Goal: Complete application form

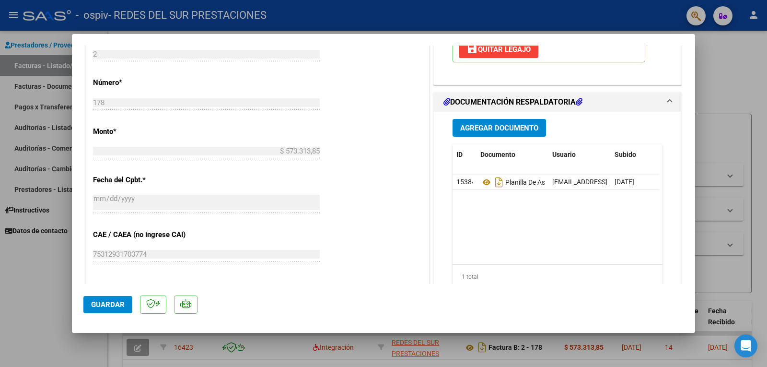
scroll to position [393, 0]
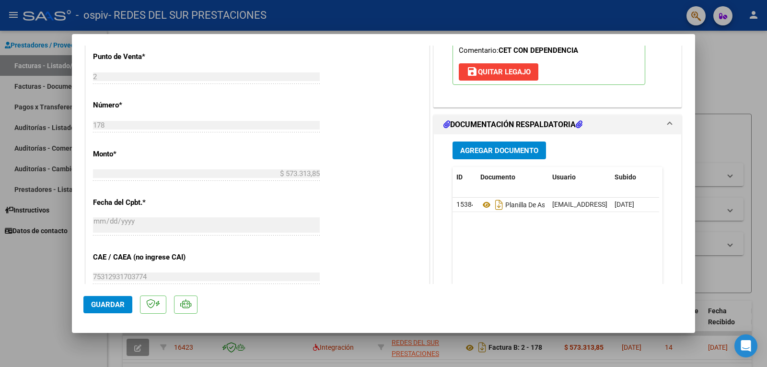
click at [580, 127] on icon at bounding box center [579, 124] width 7 height 8
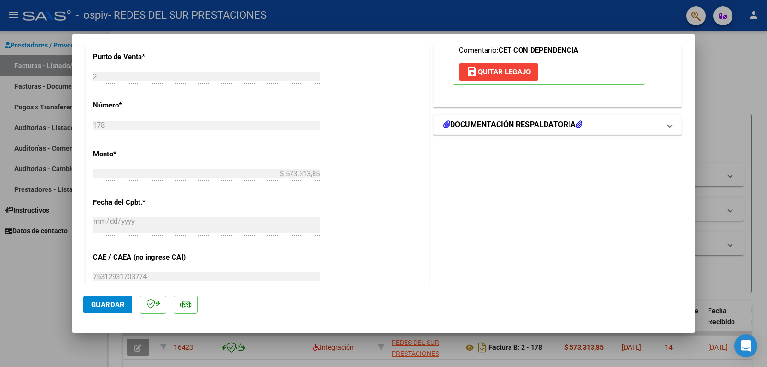
click at [580, 127] on icon at bounding box center [579, 124] width 7 height 8
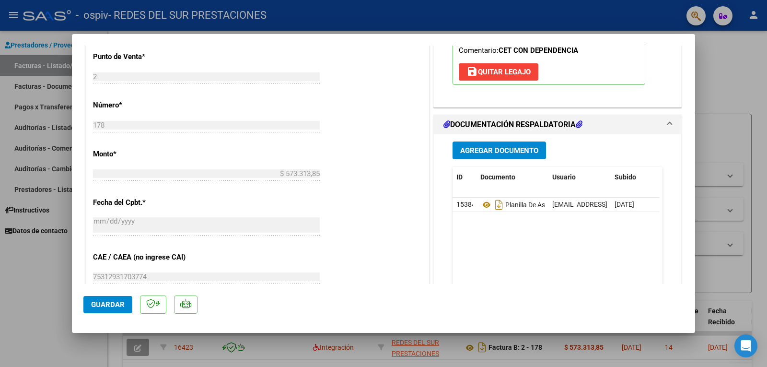
click at [512, 152] on span "Agregar Documento" at bounding box center [499, 150] width 78 height 9
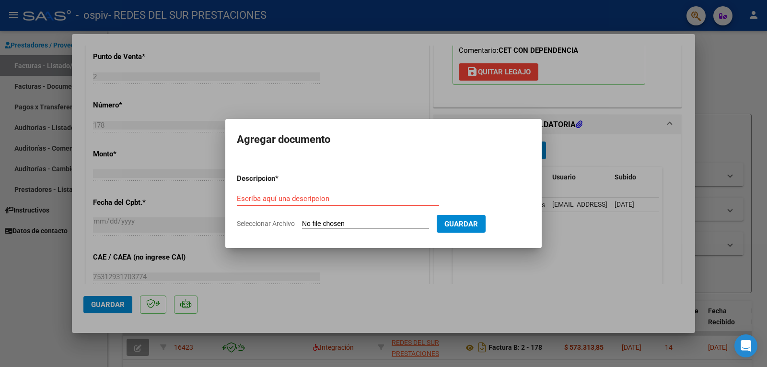
click at [586, 263] on div at bounding box center [383, 183] width 767 height 367
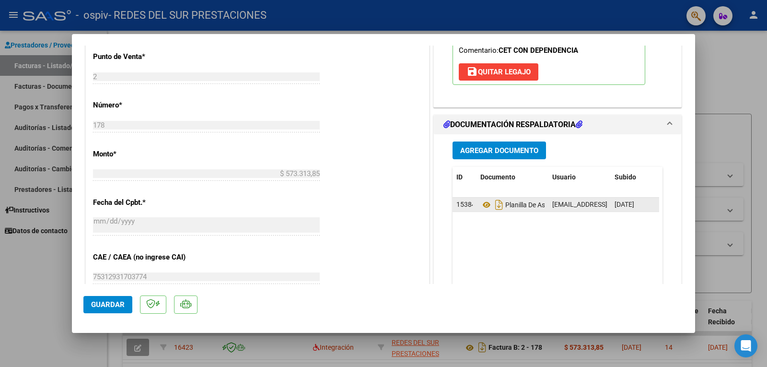
click at [453, 141] on button "Agregar Documento" at bounding box center [499, 150] width 93 height 18
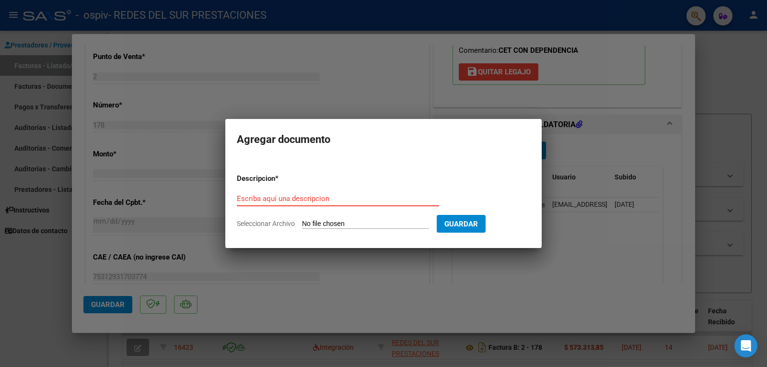
click at [318, 198] on input "Escriba aquí una descripcion" at bounding box center [338, 198] width 202 height 9
type input "PLANILLA DE ASISTENCIA"
click at [322, 210] on div "PLANILLA DE ASISTENCIA Escriba aquí una descripcion" at bounding box center [338, 202] width 202 height 23
click at [326, 218] on form "Descripcion * PLANILLA DE ASISTENCIA Escriba aquí una descripcion Seleccionar A…" at bounding box center [383, 201] width 293 height 70
click at [330, 223] on input "Seleccionar Archivo" at bounding box center [365, 224] width 127 height 9
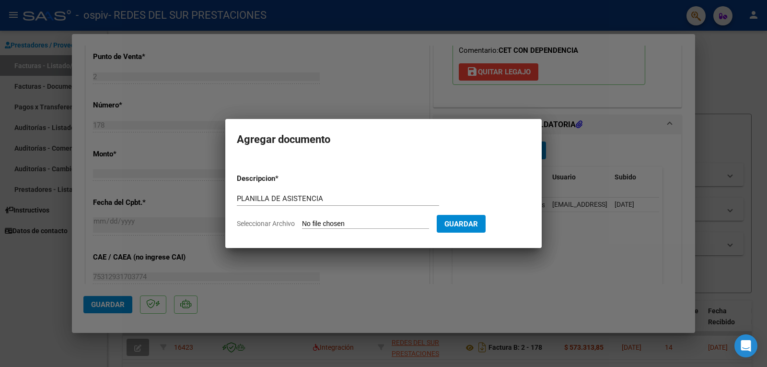
type input "C:\fakepath\CamScanner [DATE] 15.58.pdf"
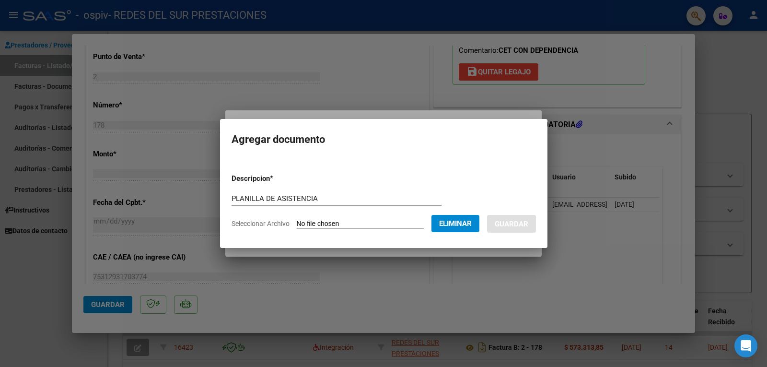
click at [362, 205] on div "PLANILLA DE ASISTENCIA Escriba aquí una descripcion" at bounding box center [337, 198] width 210 height 14
click at [515, 151] on mat-dialog-container "Agregar documento Descripcion * PLANILLA DE ASISTENCIA Escriba aquí una descrip…" at bounding box center [383, 183] width 327 height 128
click at [458, 224] on span "Eliminar" at bounding box center [455, 223] width 33 height 9
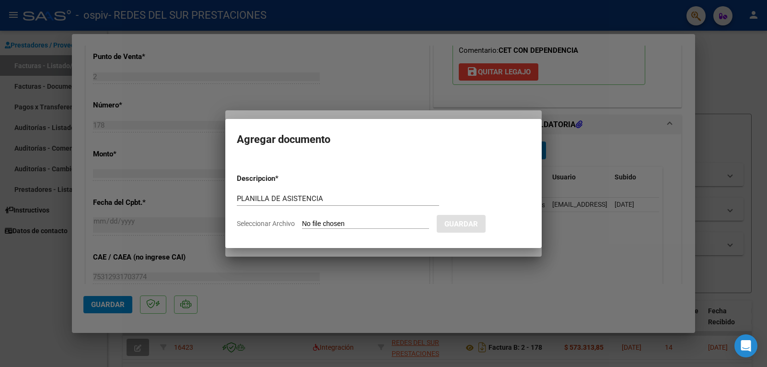
click at [418, 225] on input "Seleccionar Archivo" at bounding box center [365, 224] width 127 height 9
type input "C:\fakepath\CamScanner [DATE] 15.58.pdf"
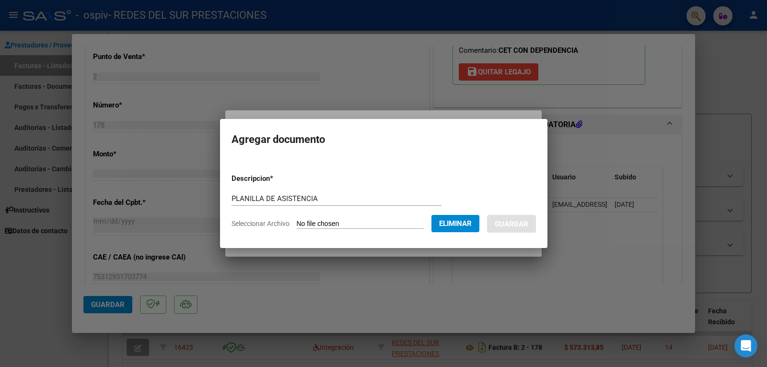
click at [613, 229] on div at bounding box center [383, 183] width 767 height 367
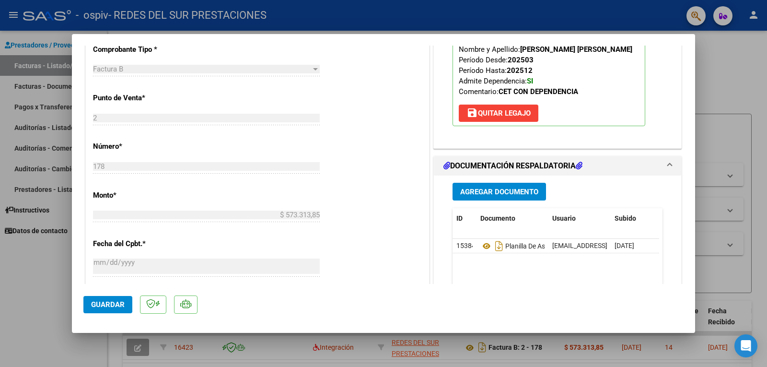
scroll to position [345, 0]
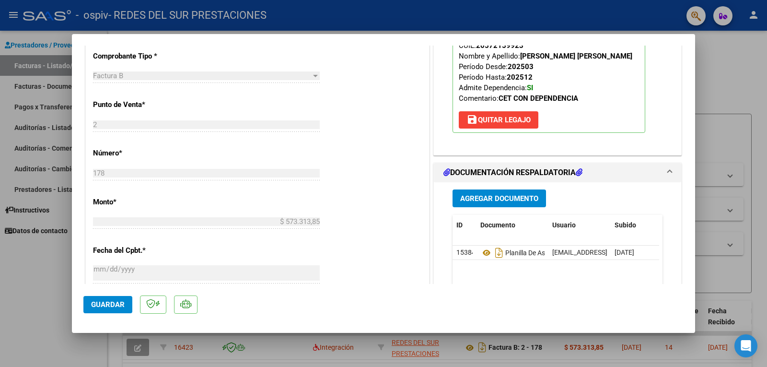
click at [508, 198] on span "Agregar Documento" at bounding box center [499, 198] width 78 height 9
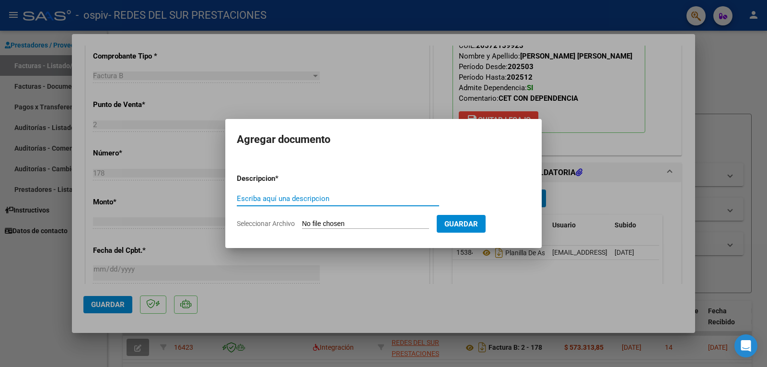
click at [366, 200] on input "Escriba aquí una descripcion" at bounding box center [338, 198] width 202 height 9
type input "ASISTENCIA"
click at [363, 221] on input "Seleccionar Archivo" at bounding box center [365, 224] width 127 height 9
type input "C:\fakepath\CamScanner [DATE] 15.58.pdf"
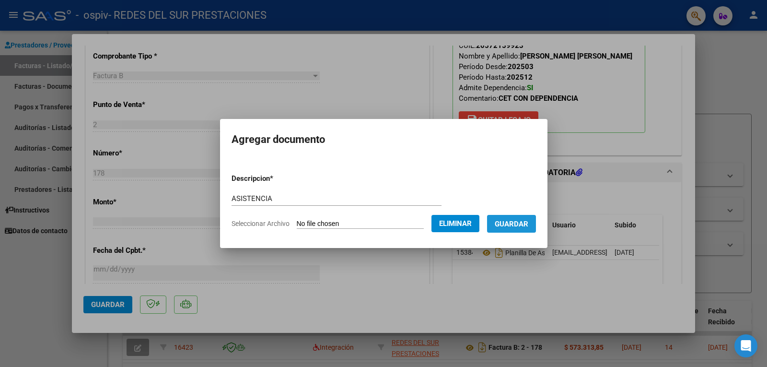
click at [522, 225] on span "Guardar" at bounding box center [512, 224] width 34 height 9
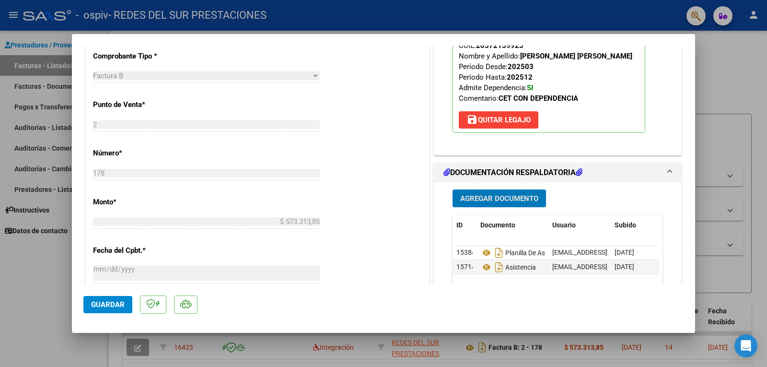
click at [518, 201] on span "Agregar Documento" at bounding box center [499, 198] width 78 height 9
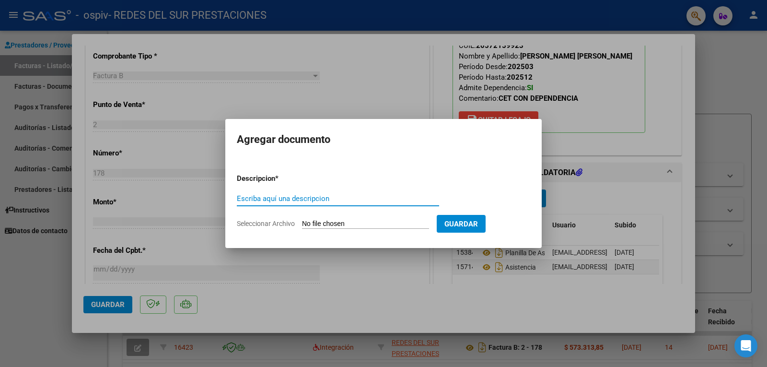
click at [309, 197] on input "Escriba aquí una descripcion" at bounding box center [338, 198] width 202 height 9
type input "AUTORIZACION ALMUERZO"
click at [334, 220] on input "Seleccionar Archivo" at bounding box center [365, 224] width 127 height 9
type input "C:\fakepath\AUTORIZACION (5).pdf"
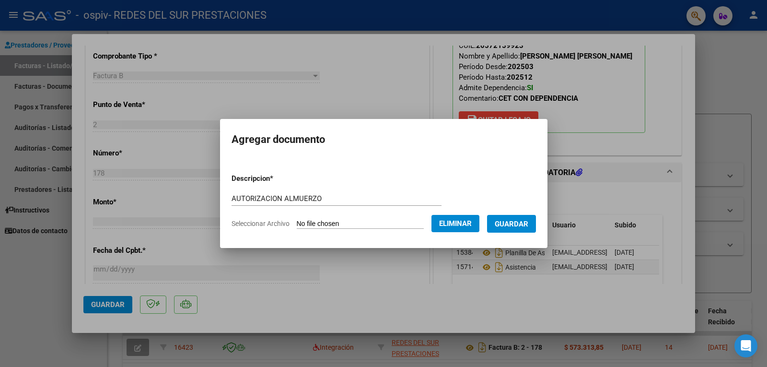
click at [505, 221] on span "Guardar" at bounding box center [512, 224] width 34 height 9
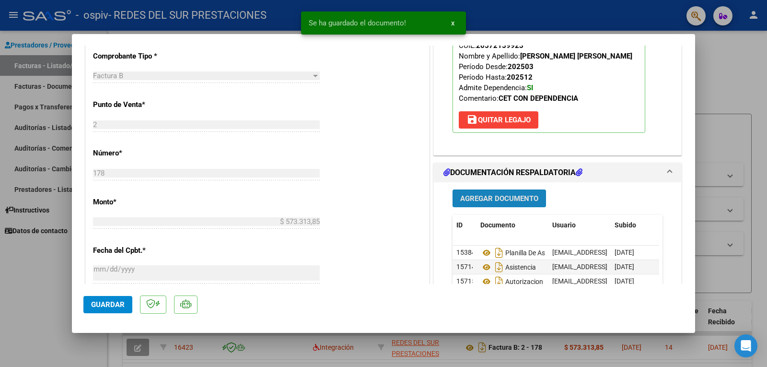
click at [506, 201] on span "Agregar Documento" at bounding box center [499, 198] width 78 height 9
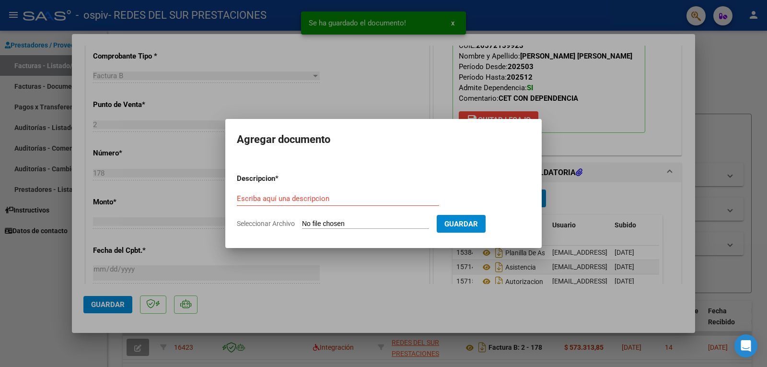
click at [303, 203] on div "Escriba aquí una descripcion" at bounding box center [338, 198] width 202 height 14
click at [306, 200] on input "Escriba aquí una descripcion" at bounding box center [338, 198] width 202 height 9
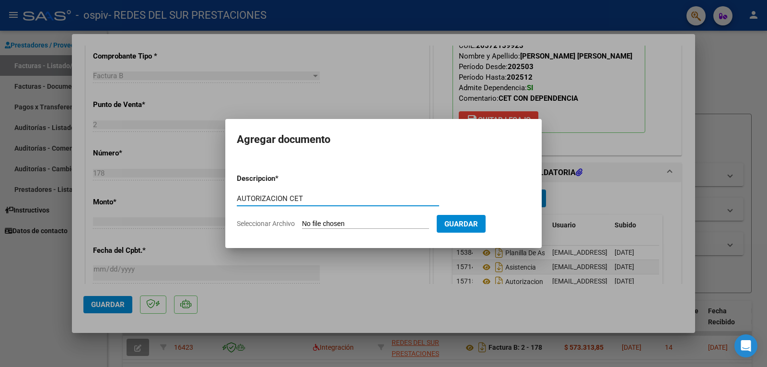
type input "AUTORIZACION CET"
click at [331, 222] on input "Seleccionar Archivo" at bounding box center [365, 224] width 127 height 9
type input "C:\fakepath\AUTORIZACION JS CON DEP (1) (1).pdf"
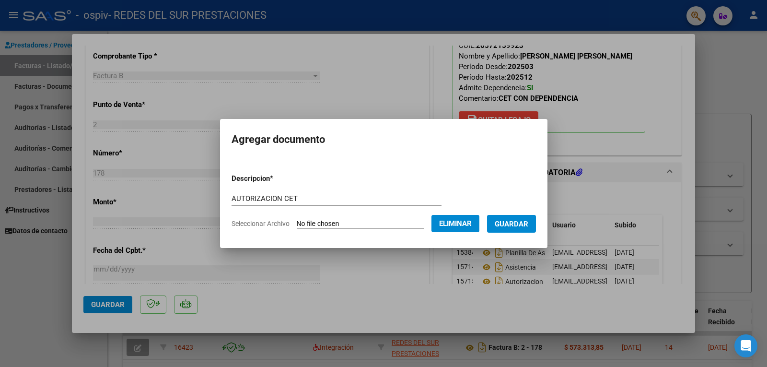
click at [518, 223] on span "Guardar" at bounding box center [512, 224] width 34 height 9
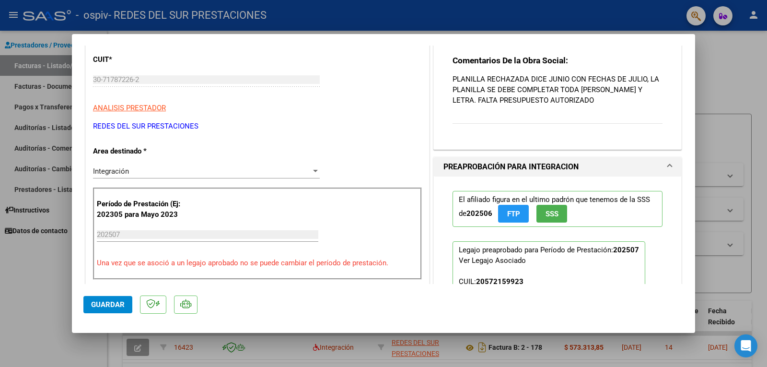
scroll to position [105, 0]
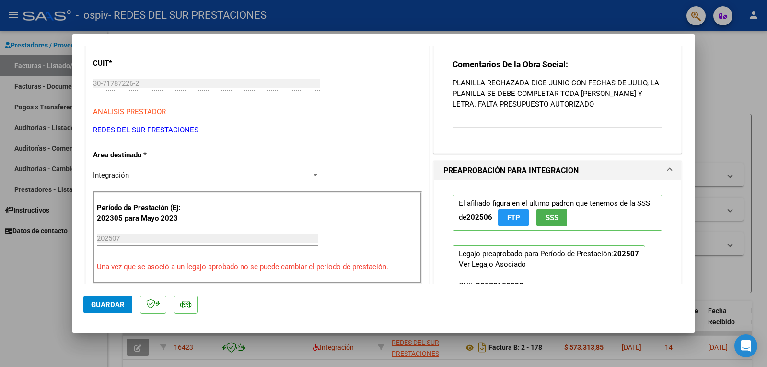
click at [103, 307] on span "Guardar" at bounding box center [108, 304] width 34 height 9
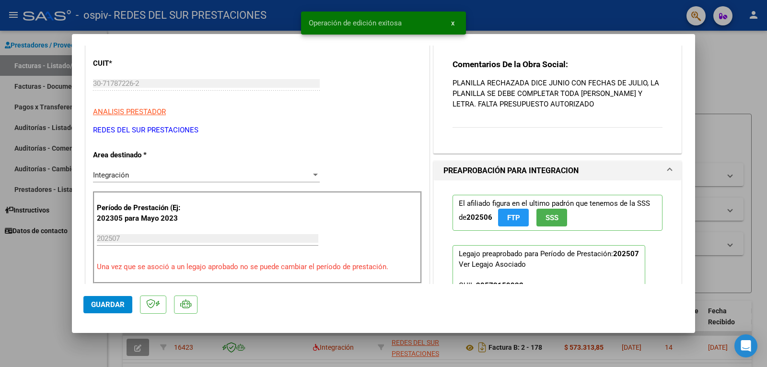
click at [656, 65] on div "Comentarios del Prestador / Gerenciador: Comentarios De la Obra Social: PLANILL…" at bounding box center [557, 59] width 224 height 173
click at [451, 23] on span "x" at bounding box center [452, 23] width 3 height 9
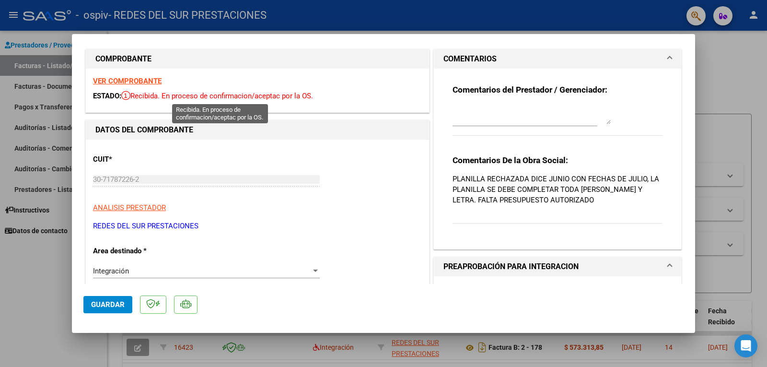
scroll to position [0, 0]
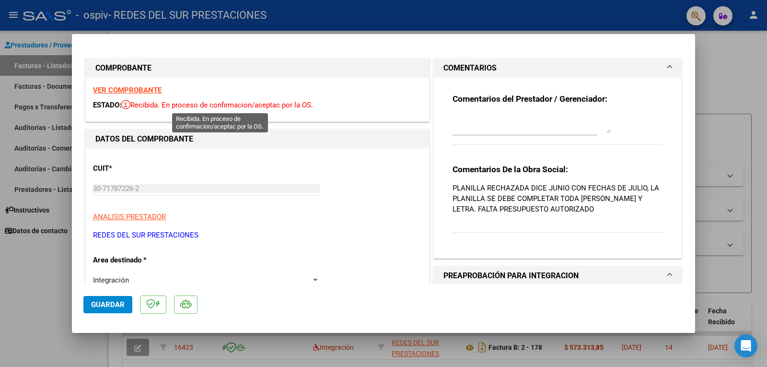
click at [126, 105] on icon at bounding box center [125, 105] width 9 height 10
click at [130, 87] on strong "VER COMPROBANTE" at bounding box center [127, 90] width 69 height 9
